Goal: Transaction & Acquisition: Purchase product/service

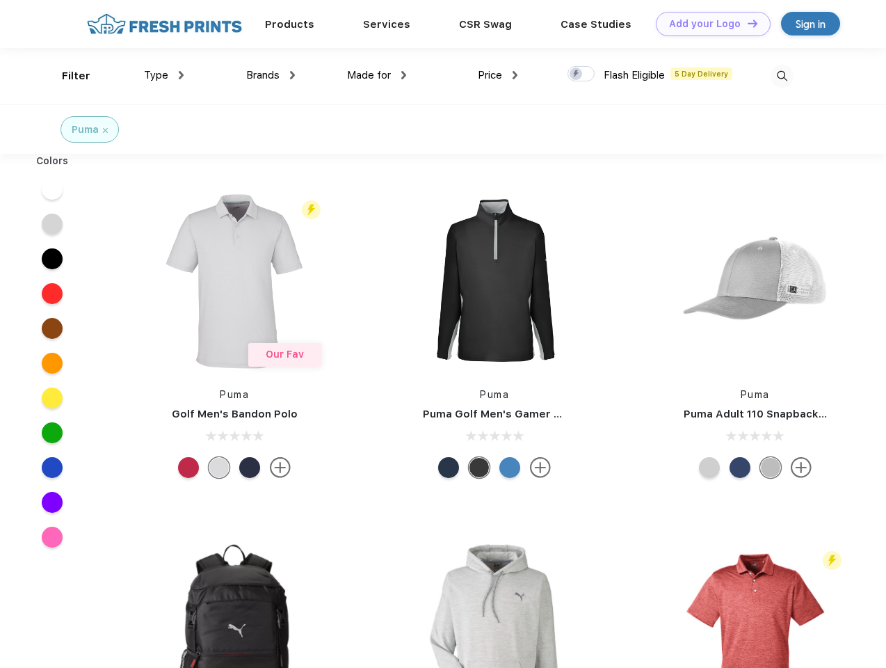
click at [708, 24] on link "Add your Logo Design Tool" at bounding box center [713, 24] width 115 height 24
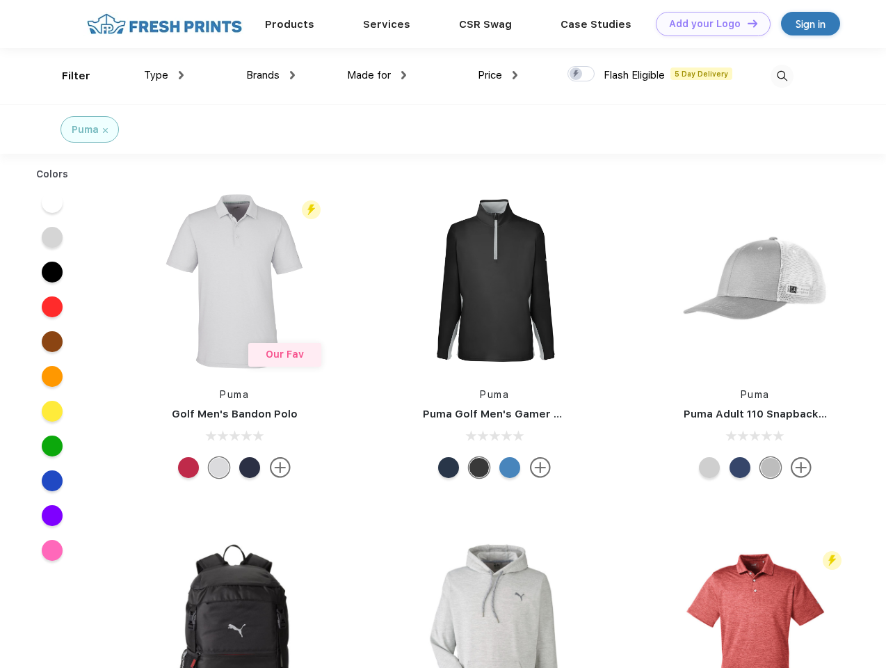
click at [0, 0] on div "Design Tool" at bounding box center [0, 0] width 0 height 0
click at [746, 23] on link "Add your Logo Design Tool" at bounding box center [713, 24] width 115 height 24
click at [67, 76] on div "Filter" at bounding box center [76, 76] width 29 height 16
click at [164, 75] on span "Type" at bounding box center [156, 75] width 24 height 13
click at [271, 75] on span "Brands" at bounding box center [262, 75] width 33 height 13
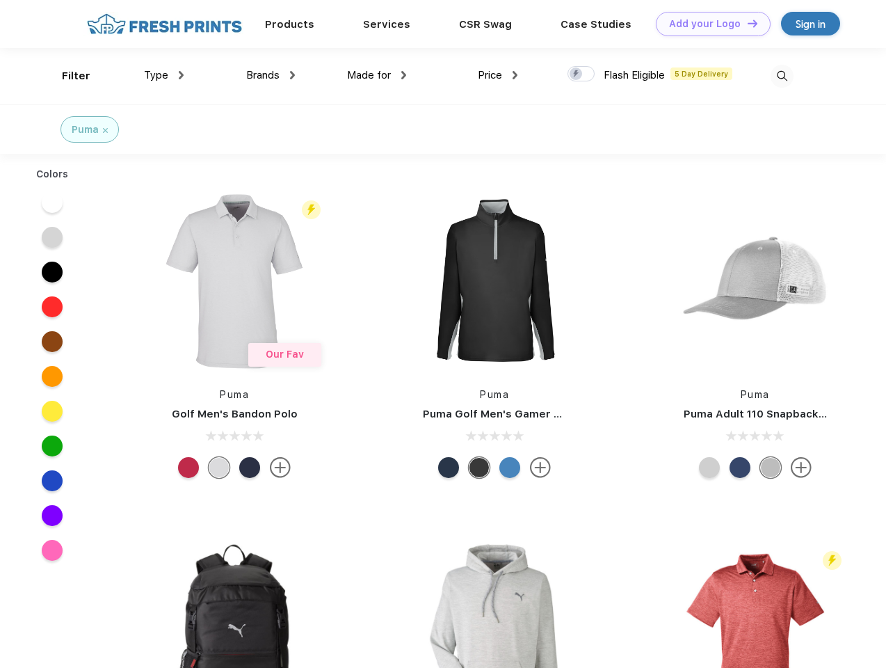
click at [377, 75] on span "Made for" at bounding box center [369, 75] width 44 height 13
click at [498, 75] on span "Price" at bounding box center [490, 75] width 24 height 13
click at [582, 74] on div at bounding box center [581, 73] width 27 height 15
click at [577, 74] on input "checkbox" at bounding box center [572, 69] width 9 height 9
click at [782, 76] on img at bounding box center [782, 76] width 23 height 23
